Goal: Navigation & Orientation: Find specific page/section

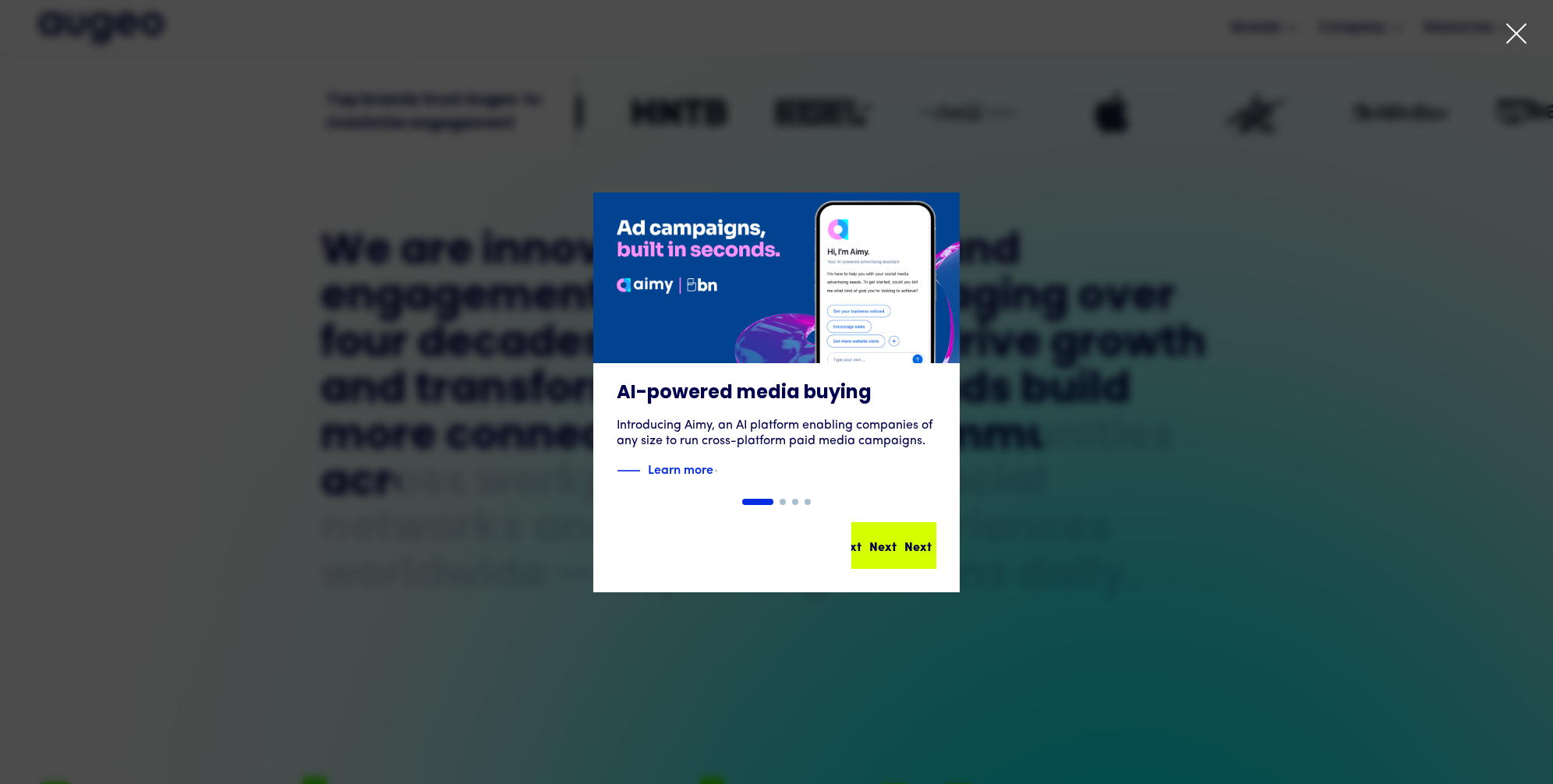
click at [872, 533] on div "Next Next Next Next" at bounding box center [894, 546] width 82 height 44
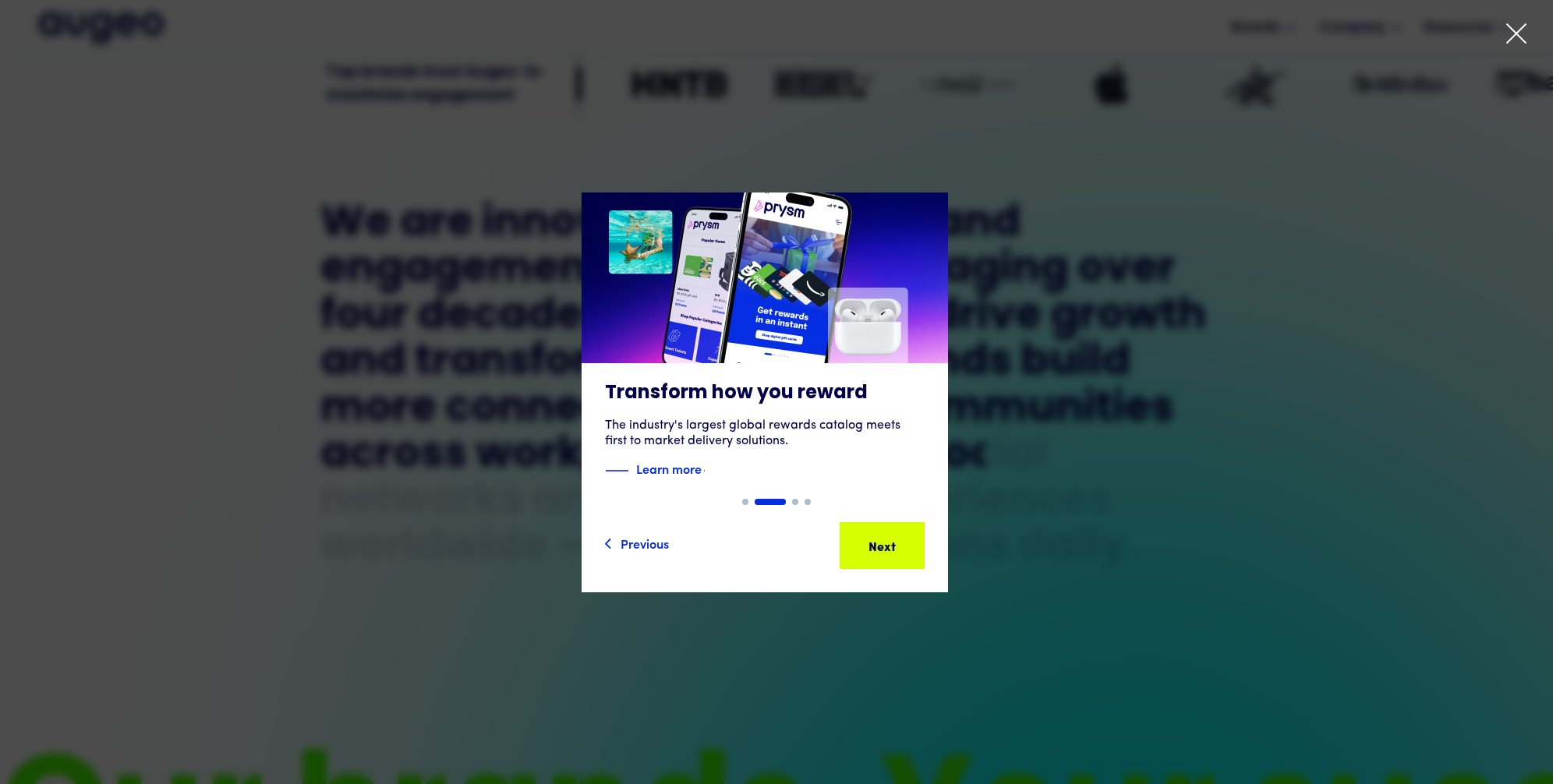
click at [885, 540] on div "Next Next Next Next" at bounding box center [875, 545] width 140 height 18
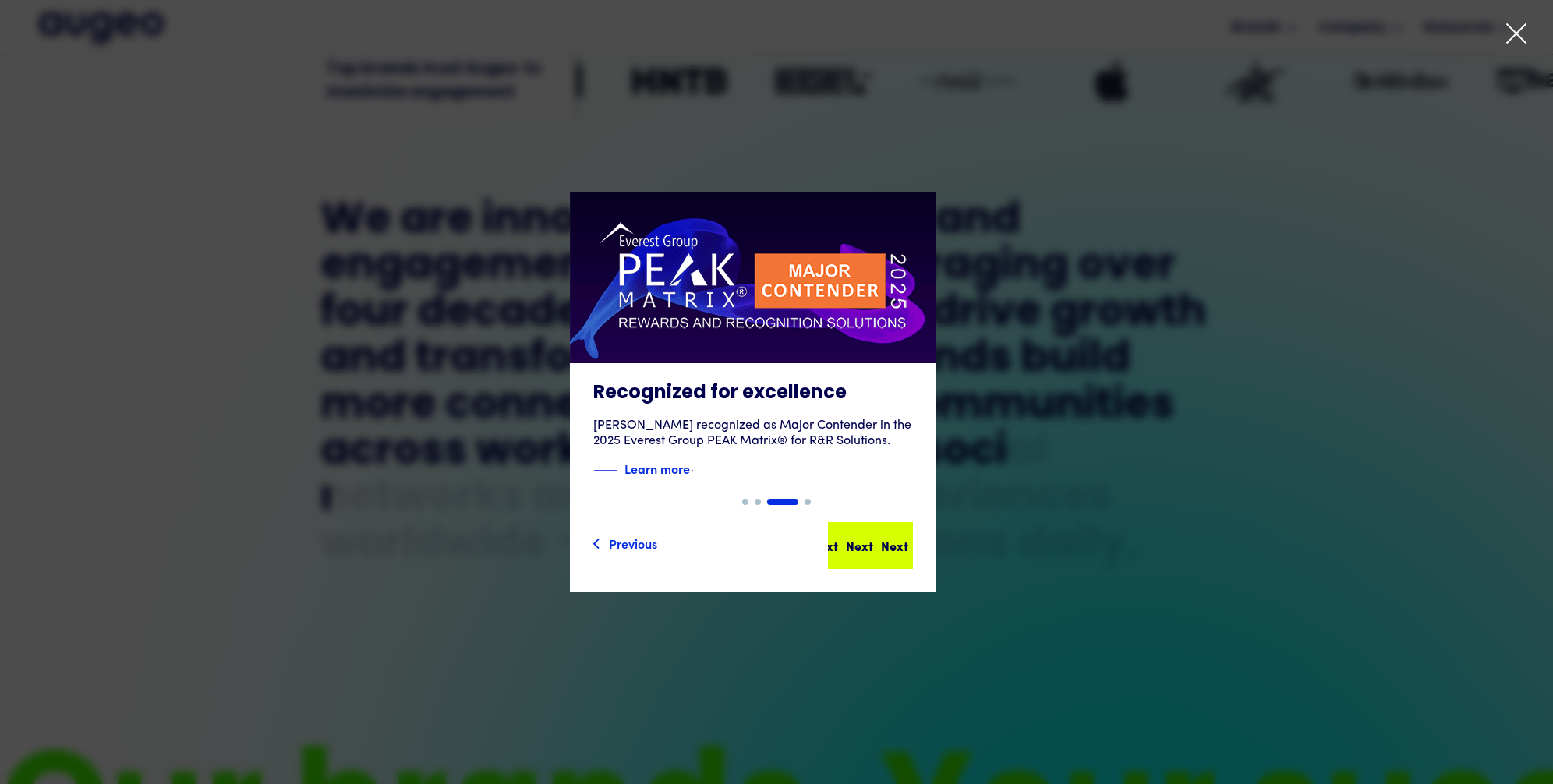
click at [873, 540] on div "Next" at bounding box center [859, 545] width 27 height 18
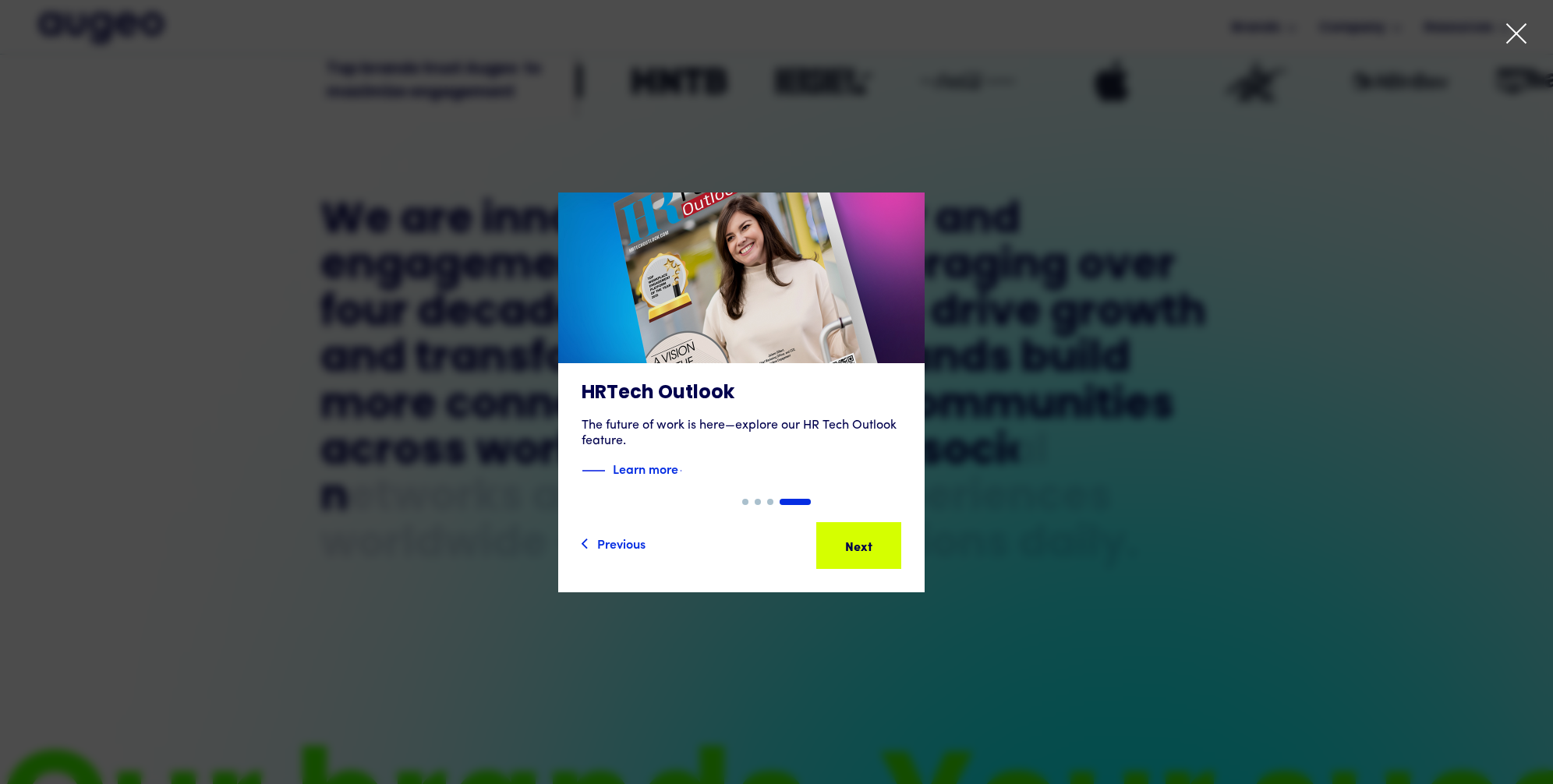
scroll to position [786, 0]
click at [840, 540] on div "Next" at bounding box center [825, 545] width 27 height 18
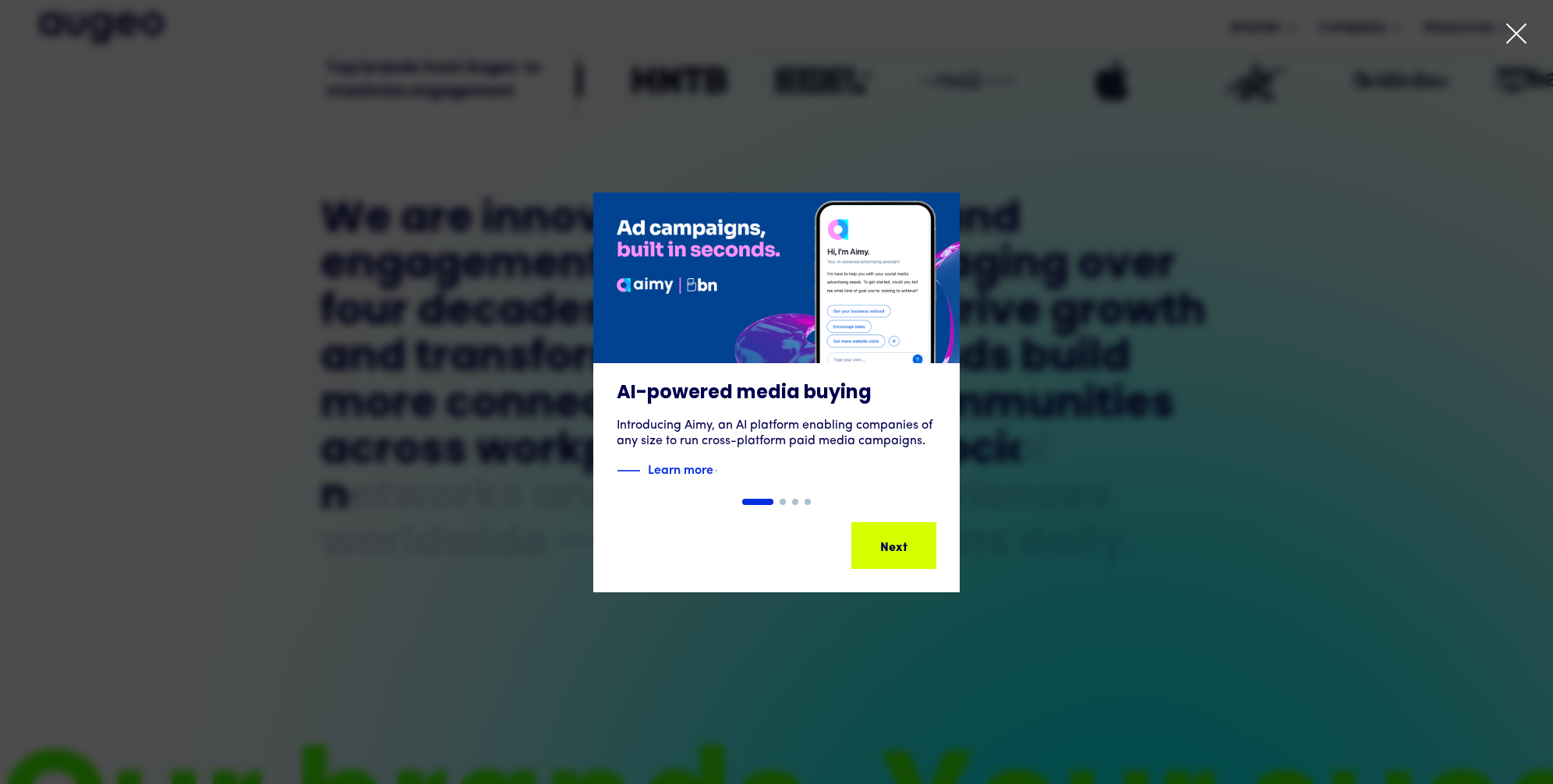
click at [885, 540] on div "Next Next Next Next" at bounding box center [897, 545] width 140 height 18
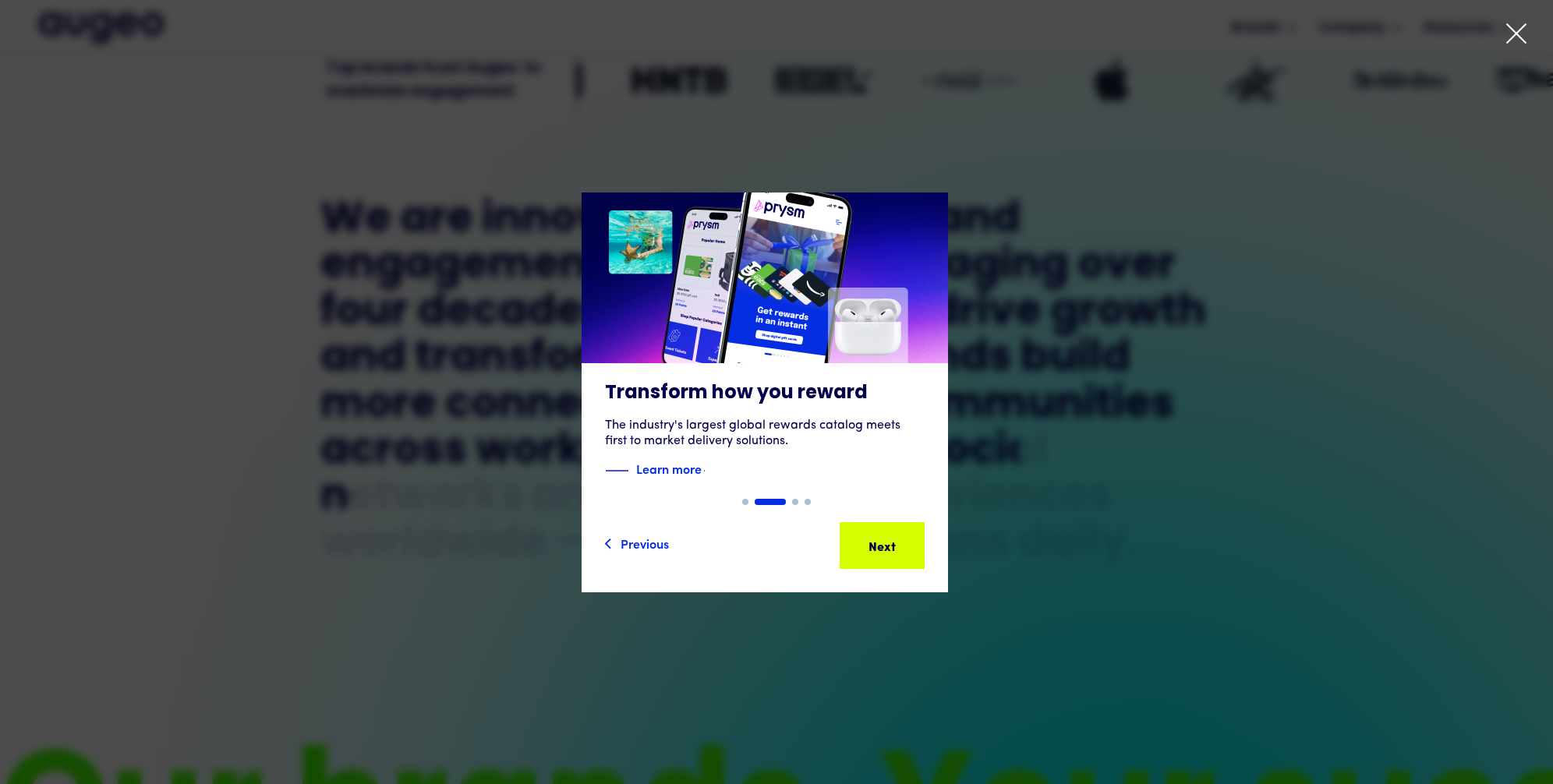
click at [885, 540] on div "Next Next Next Next" at bounding box center [874, 545] width 140 height 18
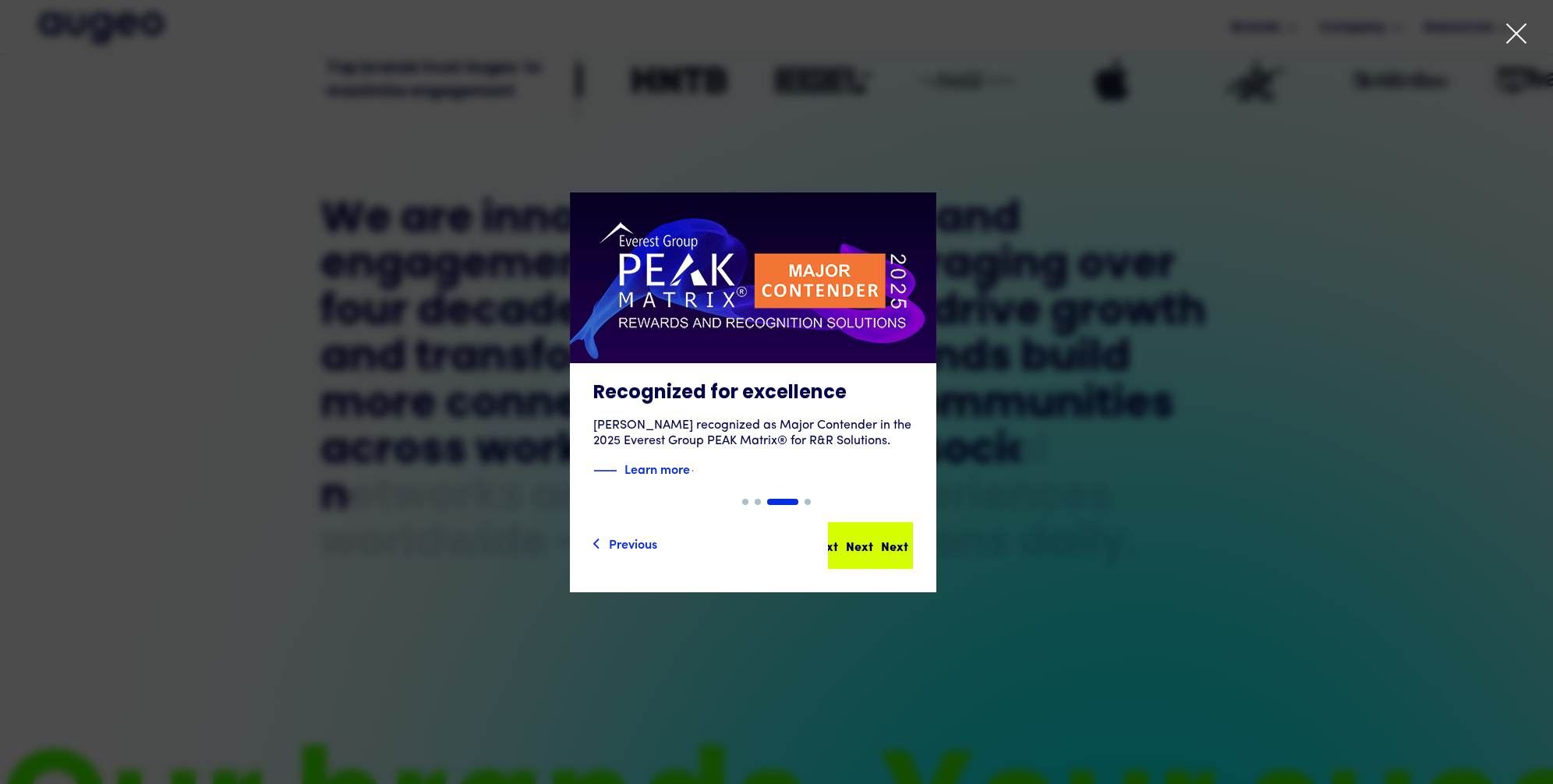
click at [885, 540] on div "Next" at bounding box center [894, 545] width 27 height 18
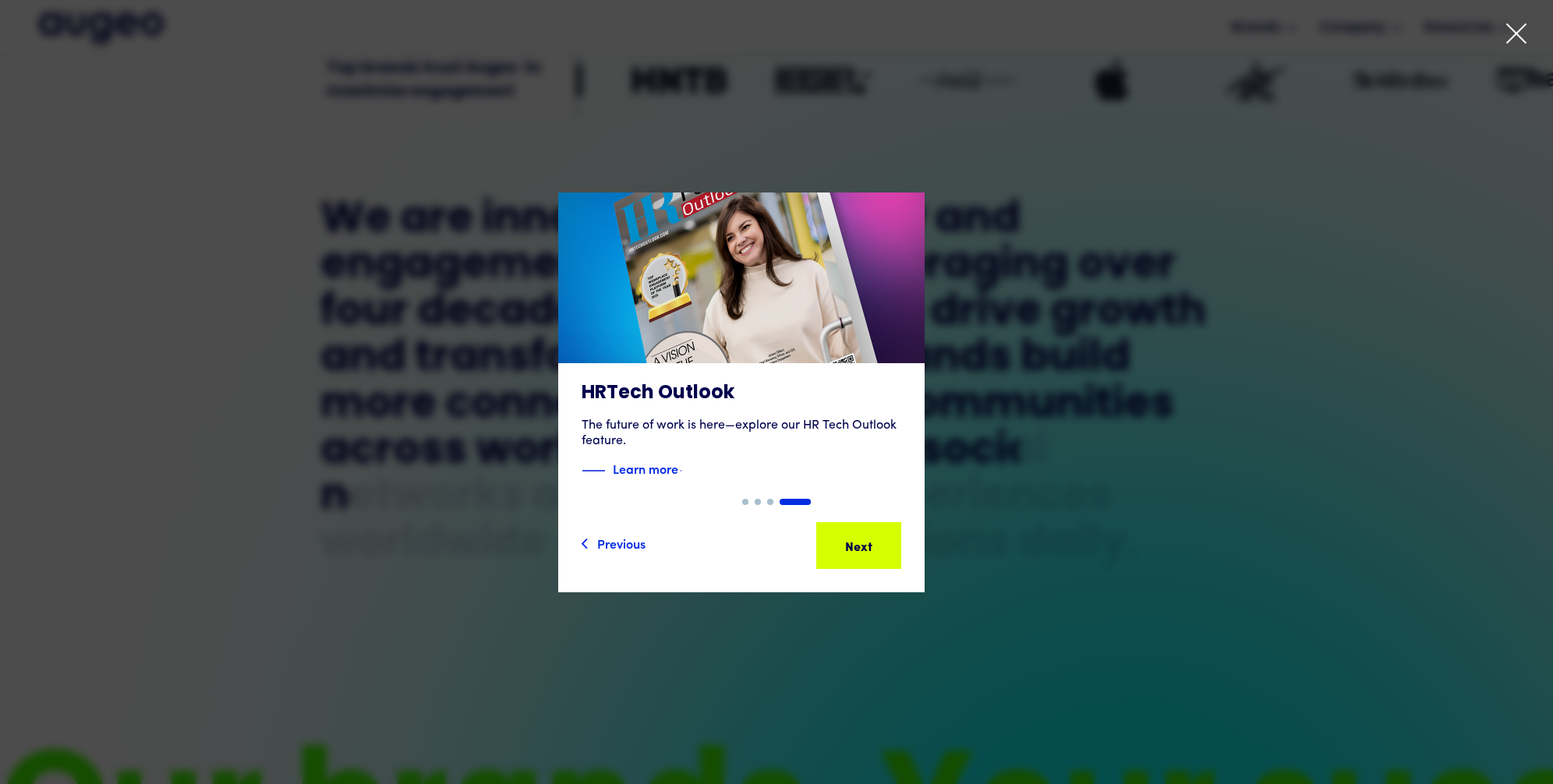
click at [885, 540] on div "Next" at bounding box center [875, 545] width 27 height 18
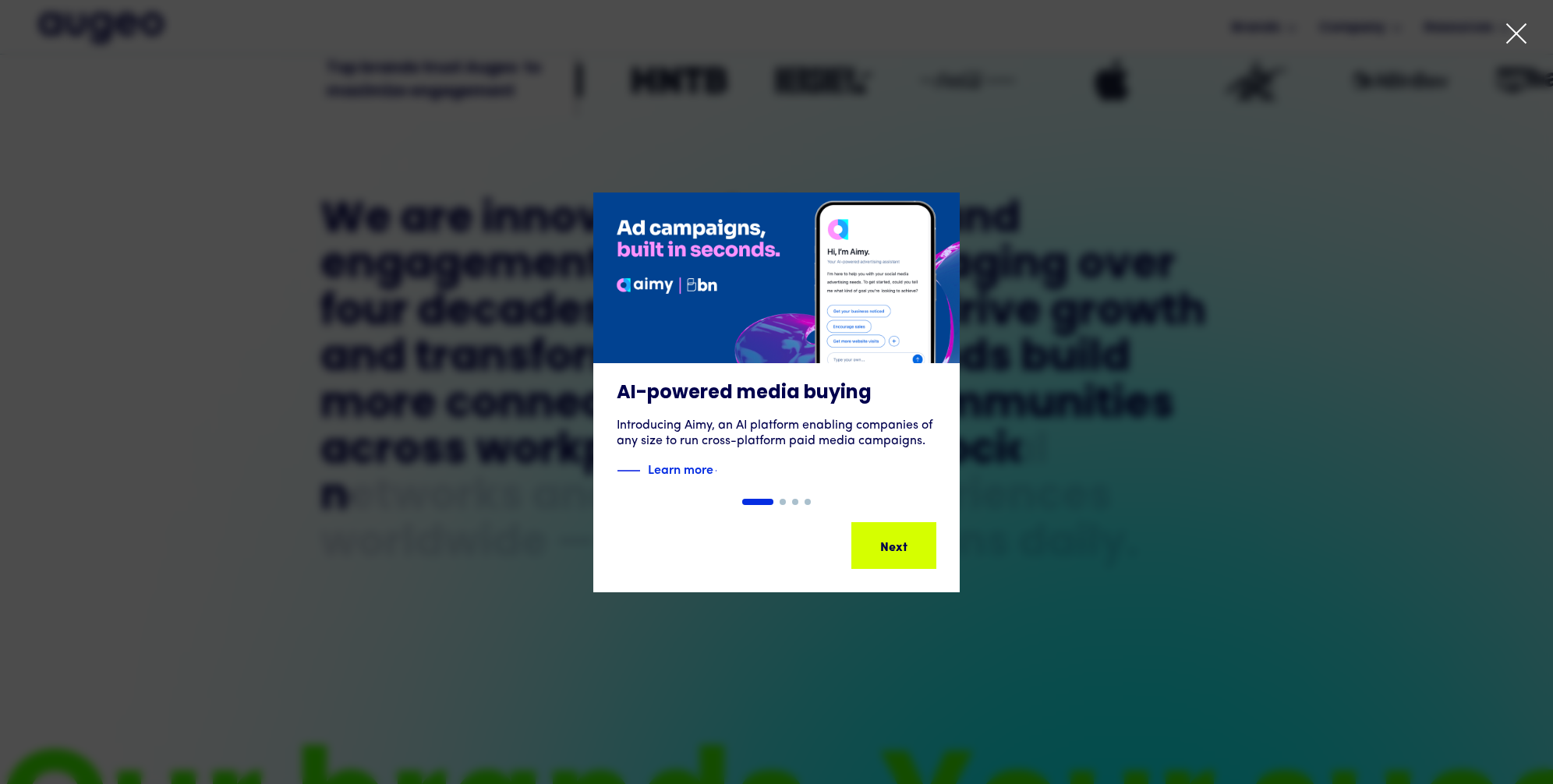
click at [1523, 36] on icon at bounding box center [1516, 33] width 24 height 24
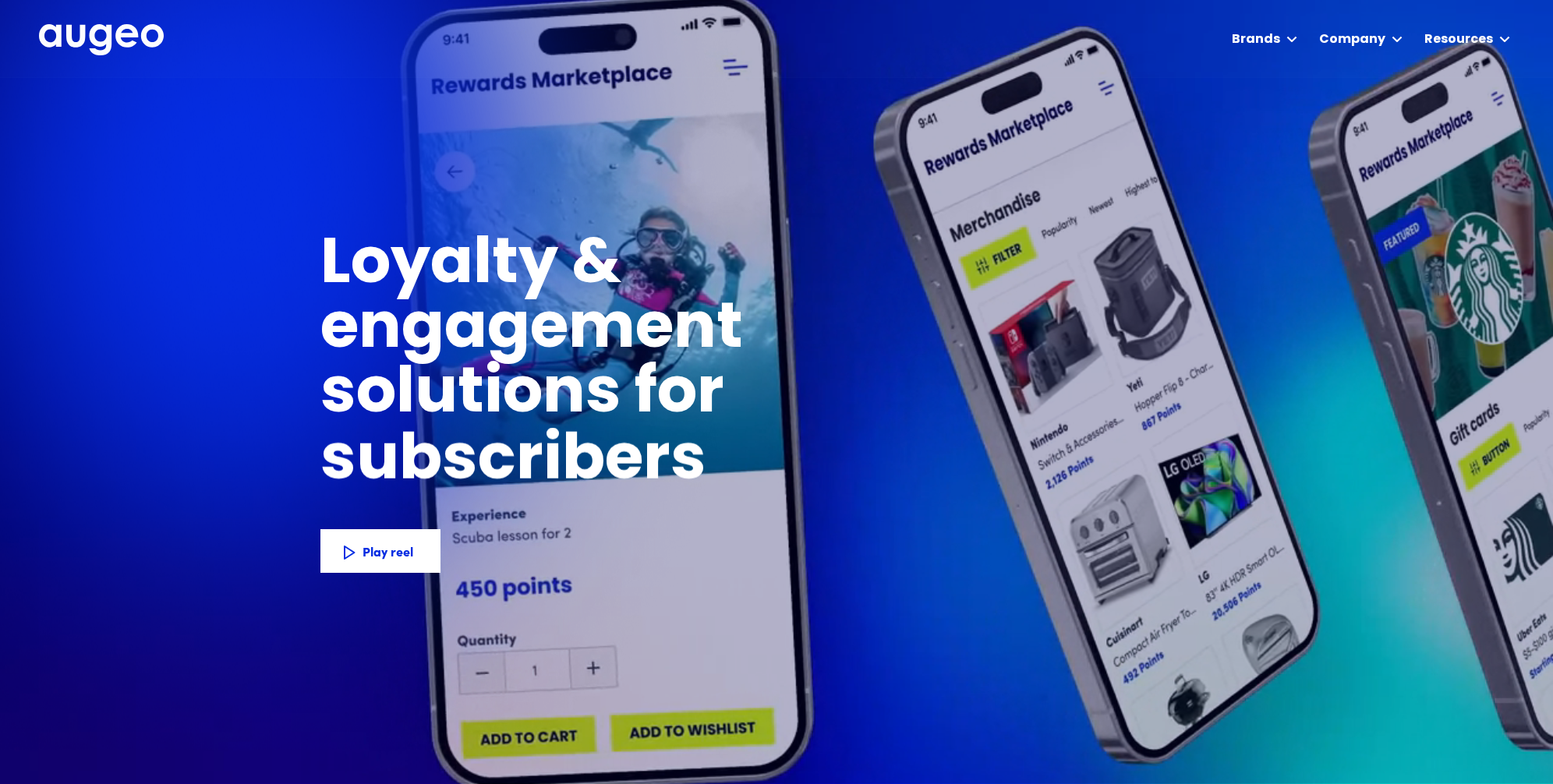
scroll to position [0, 0]
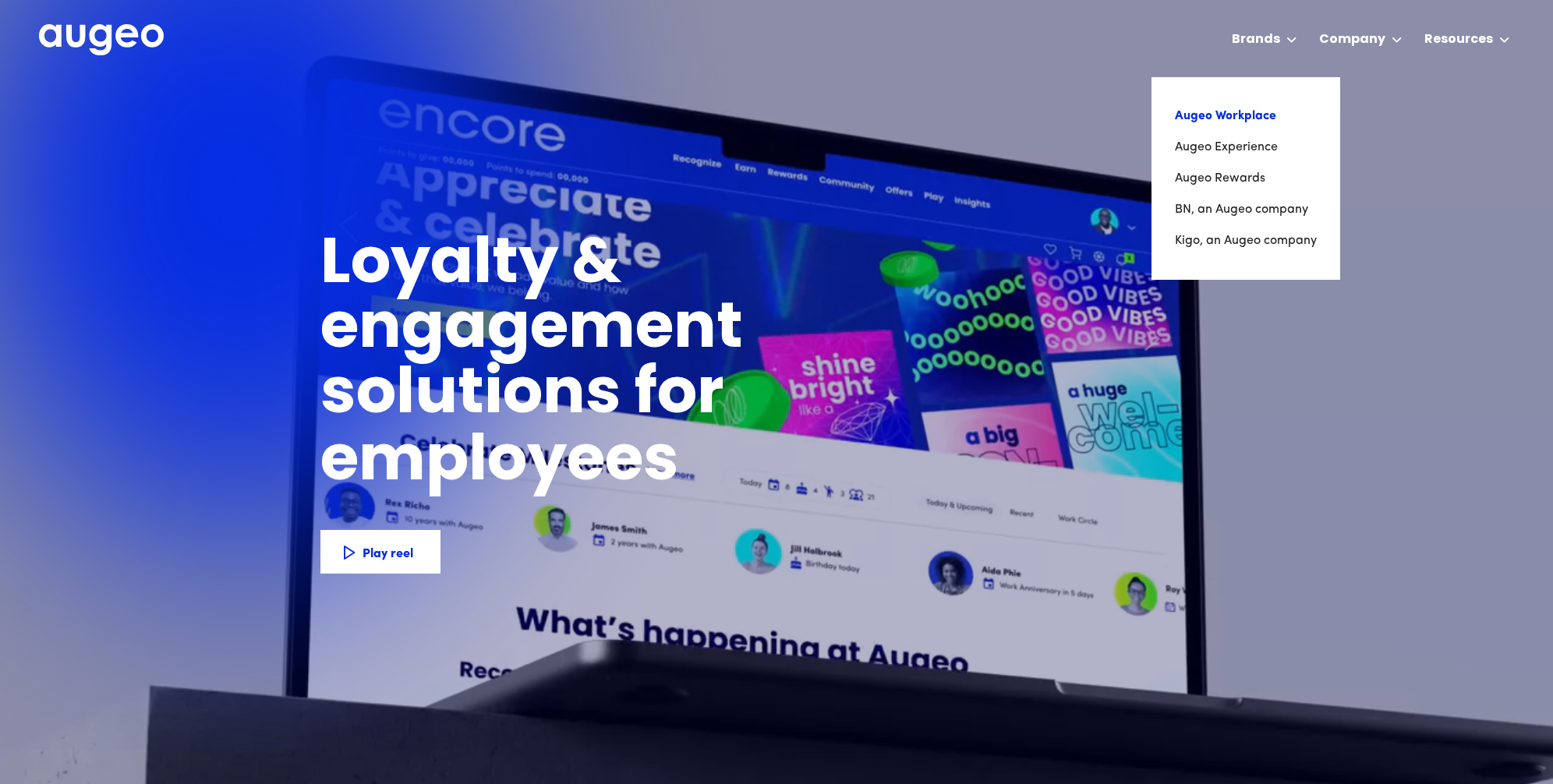
click at [1235, 121] on link "Augeo Workplace" at bounding box center [1246, 116] width 142 height 31
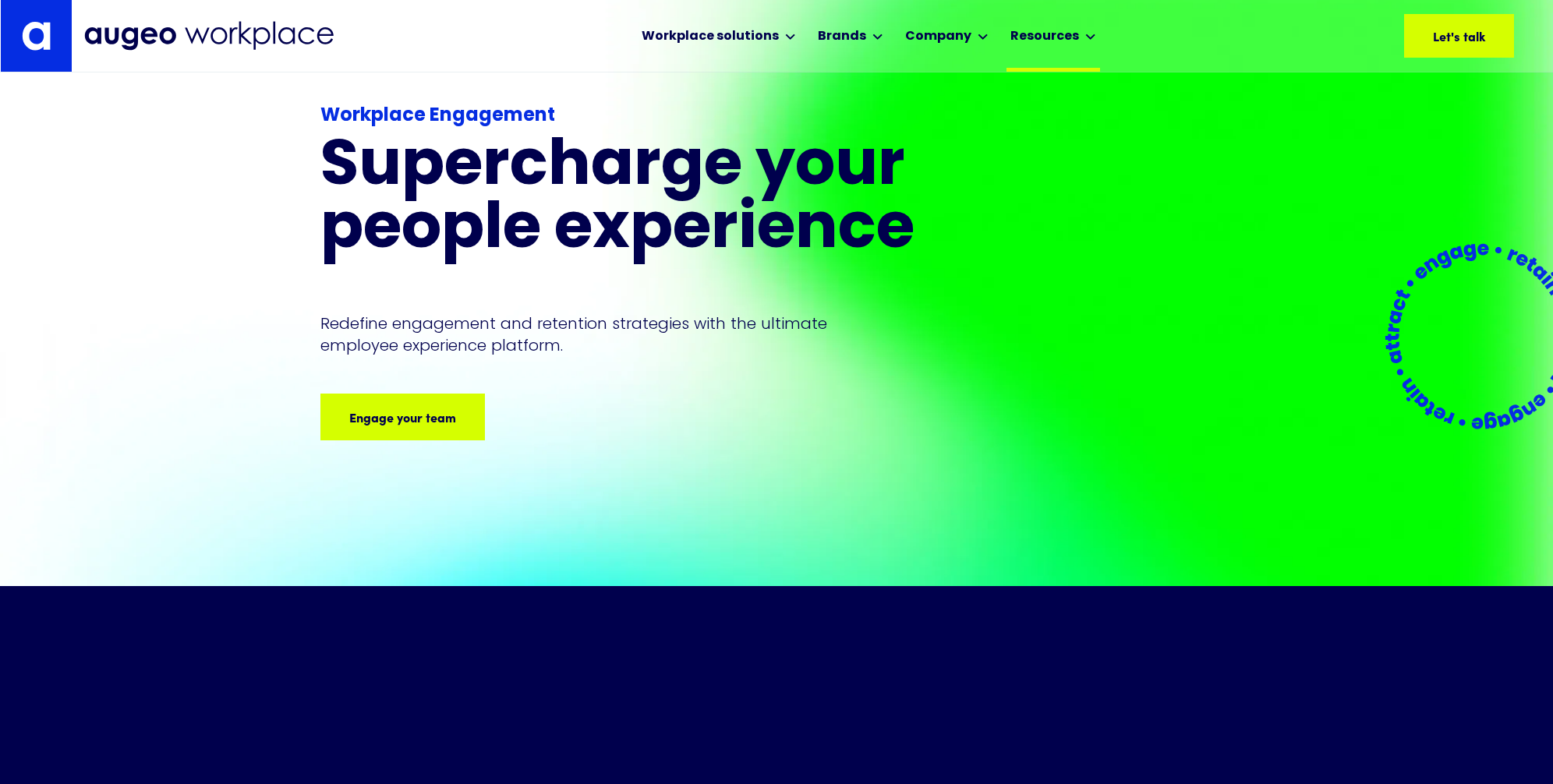
scroll to position [34, 0]
